Goal: Task Accomplishment & Management: Manage account settings

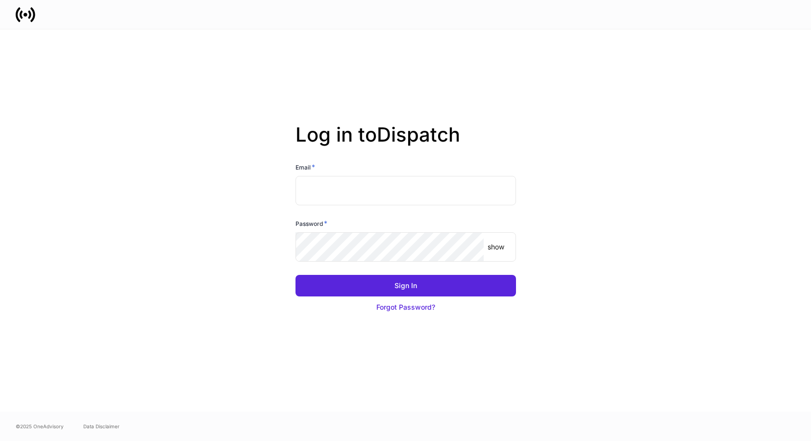
click at [372, 191] on input "text" at bounding box center [405, 190] width 220 height 29
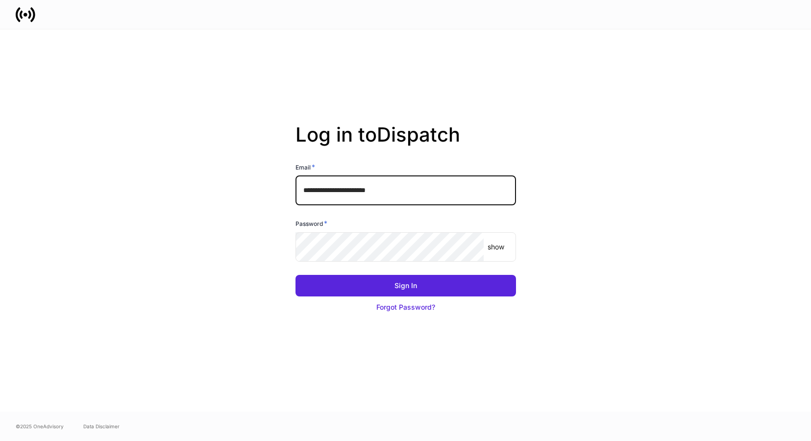
type input "**********"
click at [495, 248] on p "show" at bounding box center [496, 247] width 17 height 10
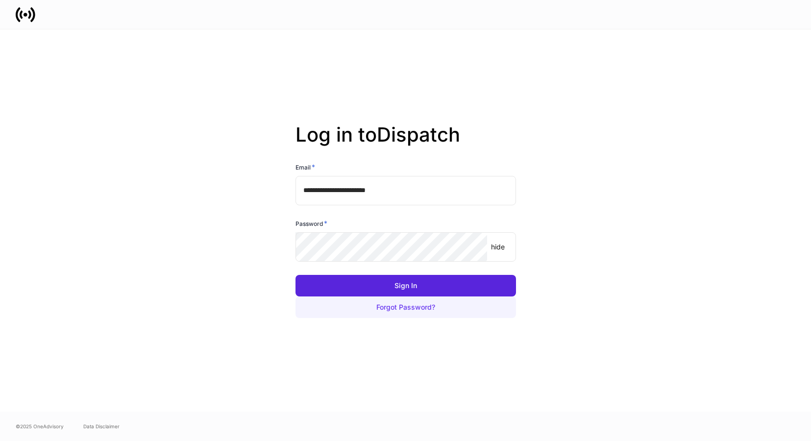
click at [397, 307] on div "Forgot Password?" at bounding box center [405, 307] width 59 height 10
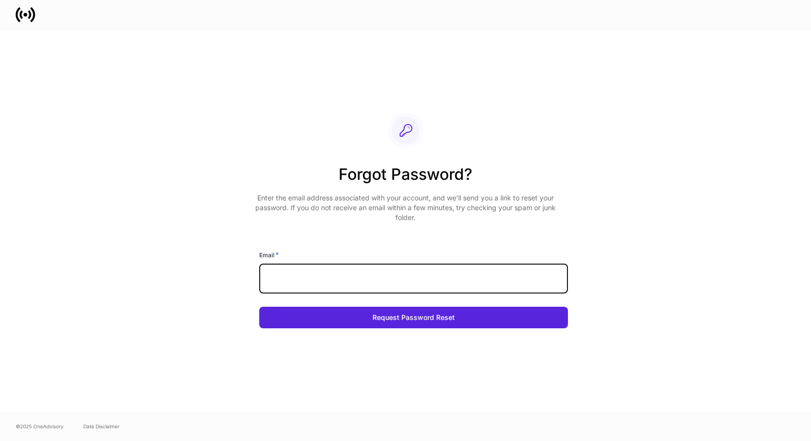
click at [349, 286] on input "text" at bounding box center [413, 278] width 309 height 29
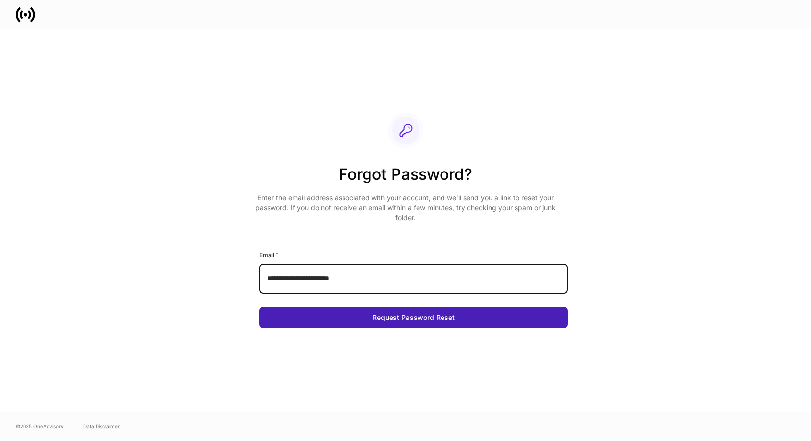
type input "**********"
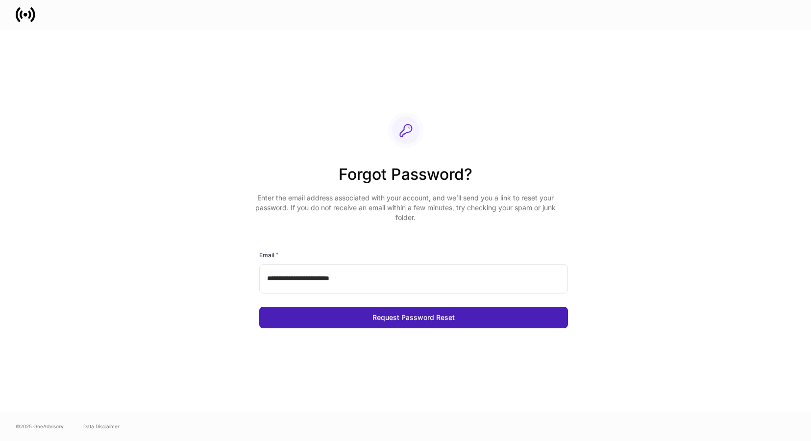
click at [419, 319] on div "Request Password Reset" at bounding box center [413, 318] width 82 height 10
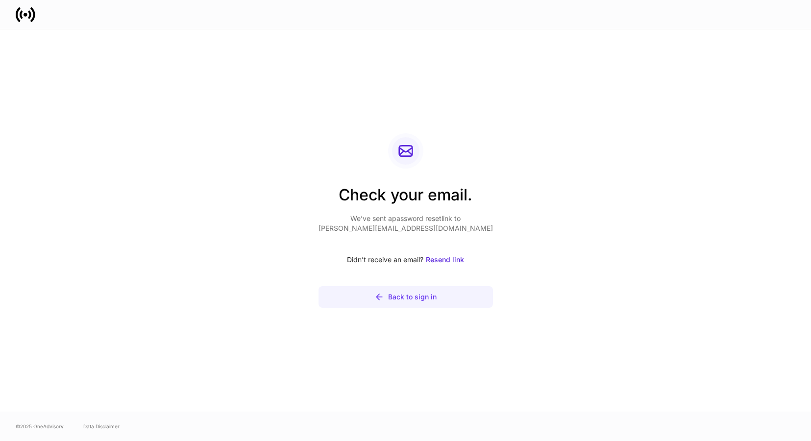
click at [408, 296] on div "Back to sign in" at bounding box center [412, 297] width 49 height 10
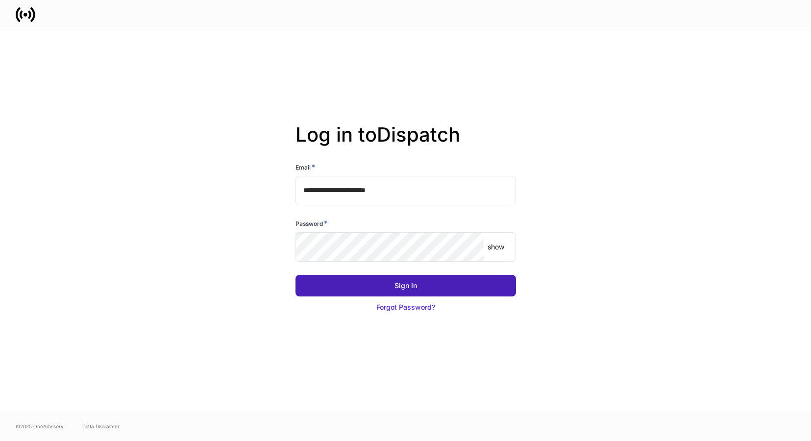
click at [413, 286] on div "Sign In" at bounding box center [405, 286] width 23 height 10
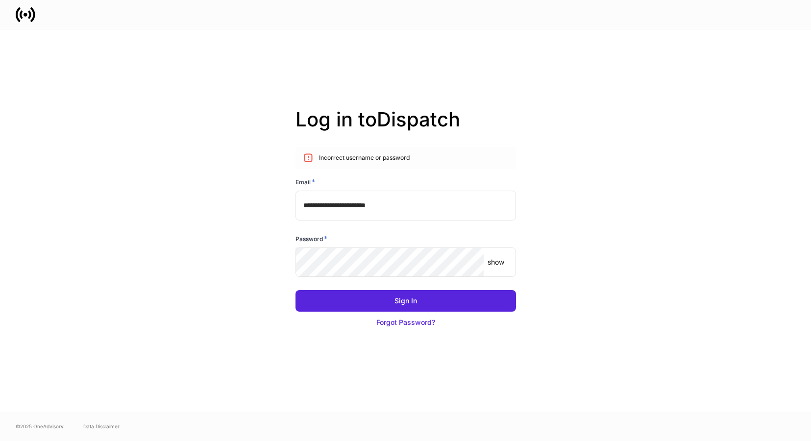
click at [496, 264] on p "show" at bounding box center [496, 262] width 17 height 10
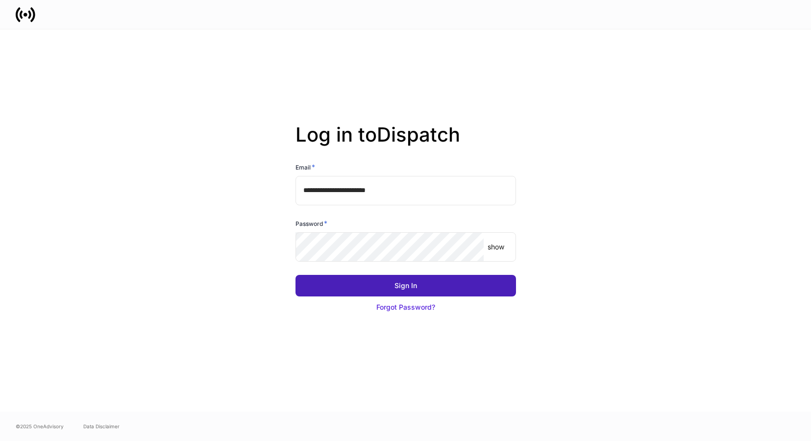
click at [406, 287] on div "Sign In" at bounding box center [405, 286] width 23 height 10
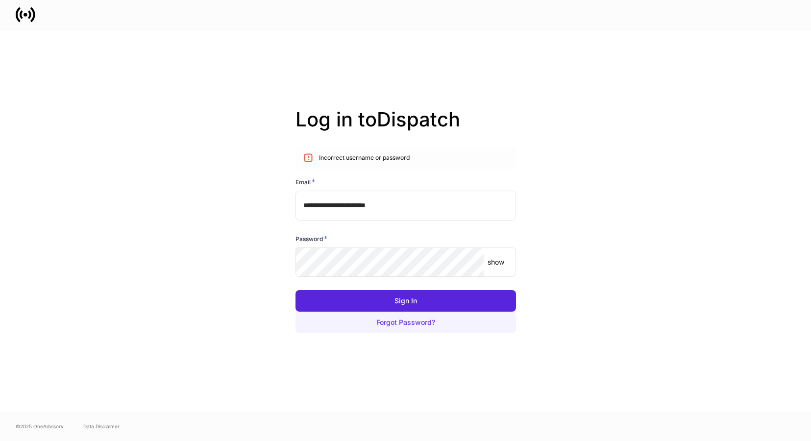
click at [399, 323] on div "Forgot Password?" at bounding box center [405, 323] width 59 height 10
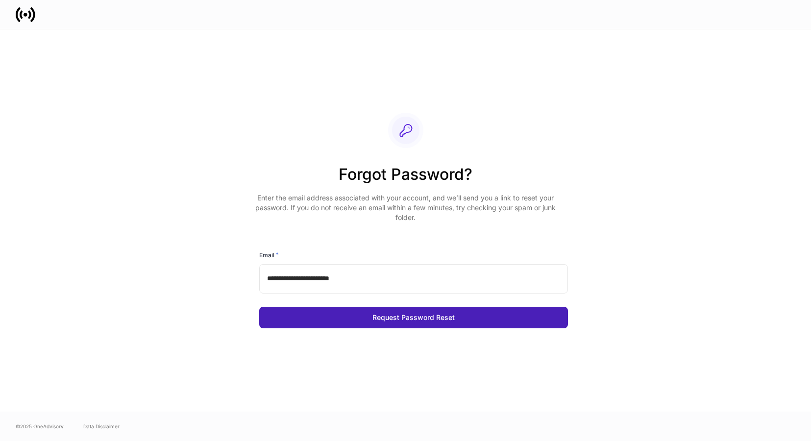
click at [389, 316] on div "Request Password Reset" at bounding box center [413, 318] width 82 height 10
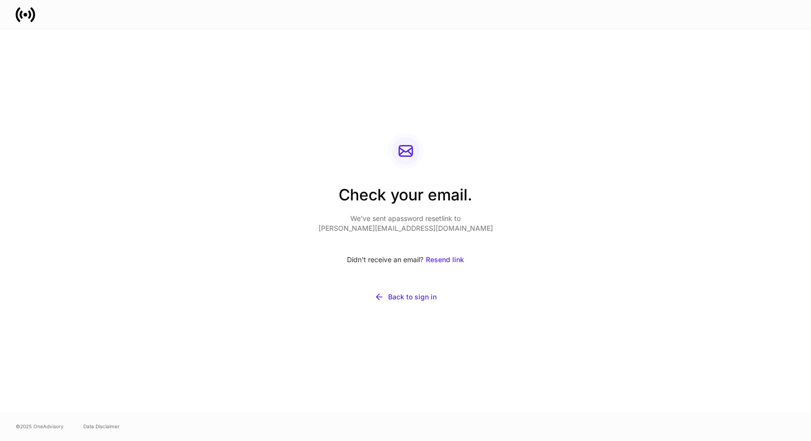
click at [798, 135] on div "Check your email. We’ve sent a password reset link to [PERSON_NAME][EMAIL_ADDRE…" at bounding box center [405, 220] width 811 height 382
click at [294, 294] on div "Check your email. We’ve sent a password reset link to [PERSON_NAME][EMAIL_ADDRE…" at bounding box center [405, 220] width 525 height 382
click at [298, 368] on div "Check your email. We’ve sent a password reset link to [PERSON_NAME][EMAIL_ADDRE…" at bounding box center [405, 220] width 525 height 382
click at [684, 149] on div "Check your email. We’ve sent a password reset link to [PERSON_NAME][EMAIL_ADDRE…" at bounding box center [406, 220] width 588 height 382
